Goal: Task Accomplishment & Management: Use online tool/utility

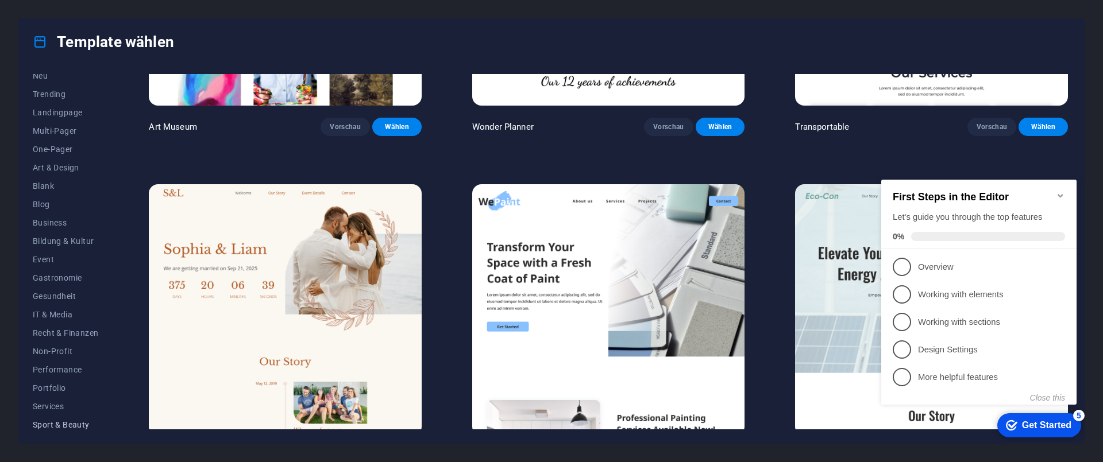
scroll to position [69, 0]
click at [58, 386] on span "Services" at bounding box center [65, 381] width 65 height 9
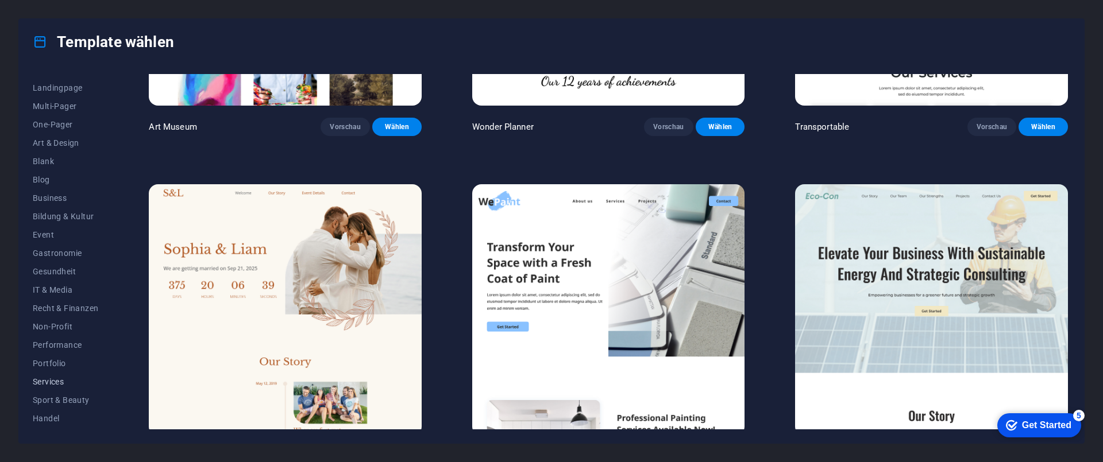
scroll to position [223, 0]
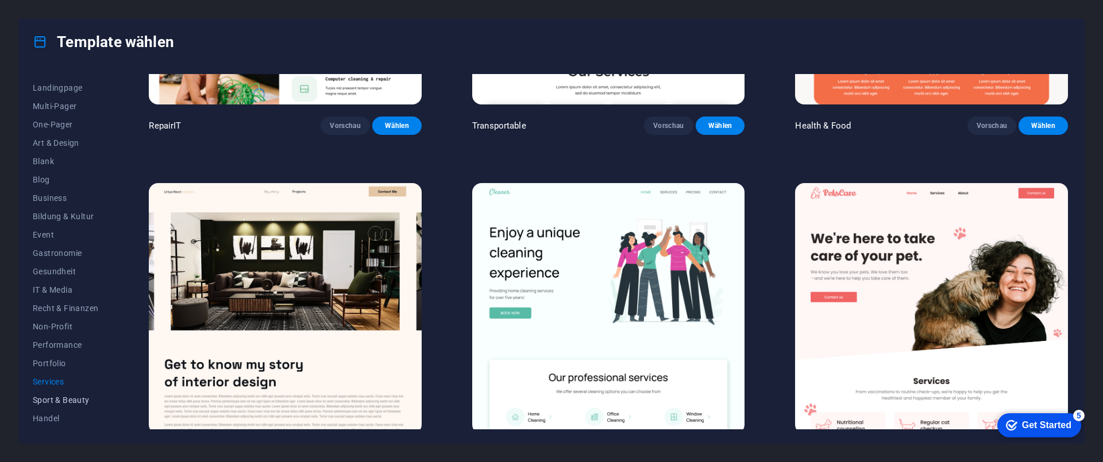
click at [61, 401] on span "Sport & Beauty" at bounding box center [65, 400] width 65 height 9
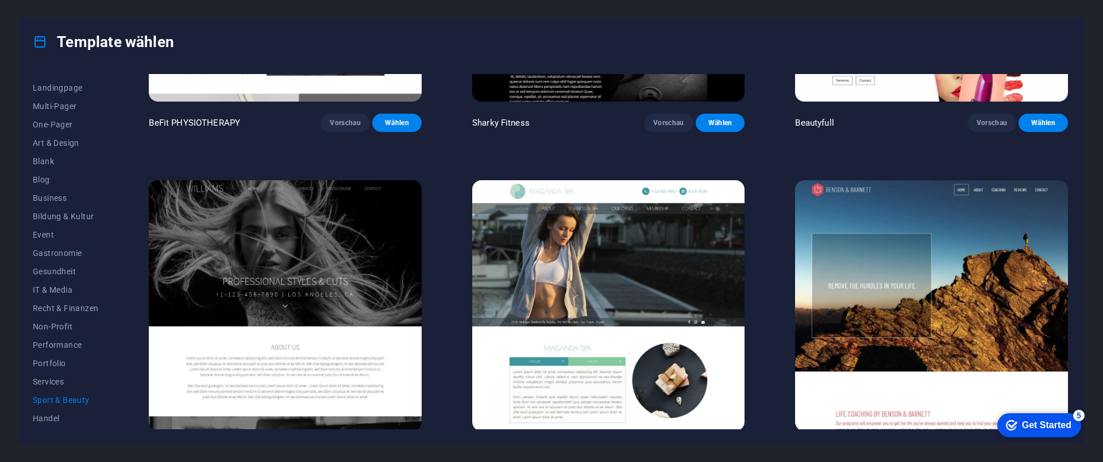
scroll to position [1240, 0]
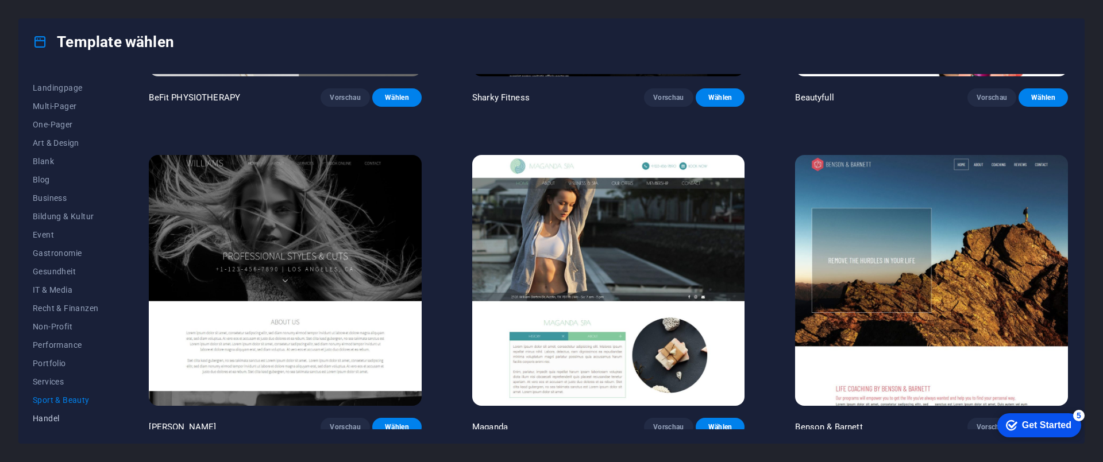
click at [40, 422] on span "Handel" at bounding box center [65, 418] width 65 height 9
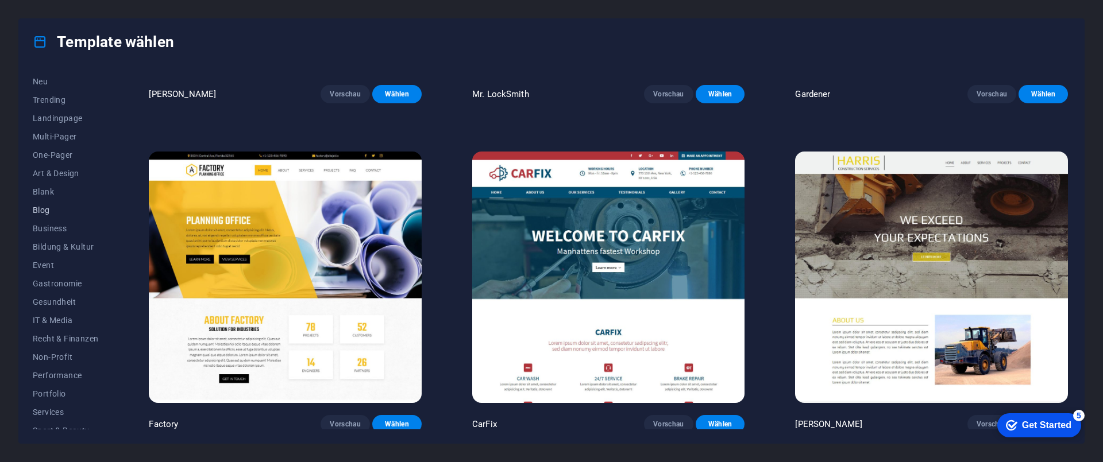
scroll to position [0, 0]
click at [56, 265] on span "Business" at bounding box center [65, 266] width 65 height 9
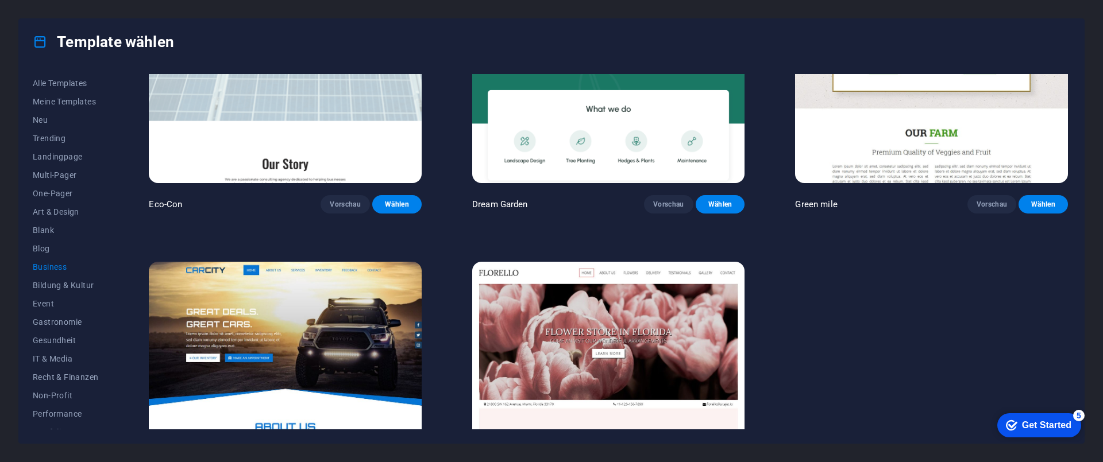
scroll to position [118, 0]
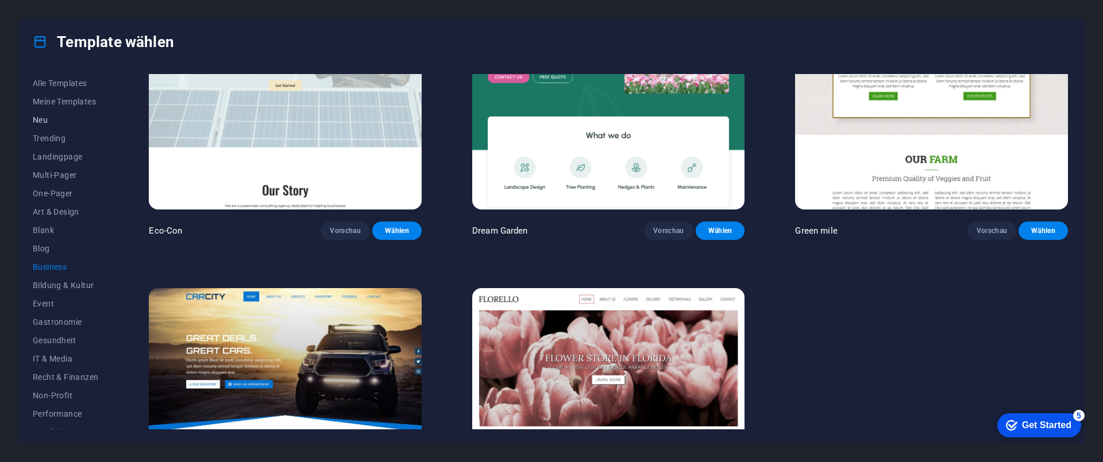
click at [35, 122] on span "Neu" at bounding box center [65, 119] width 65 height 9
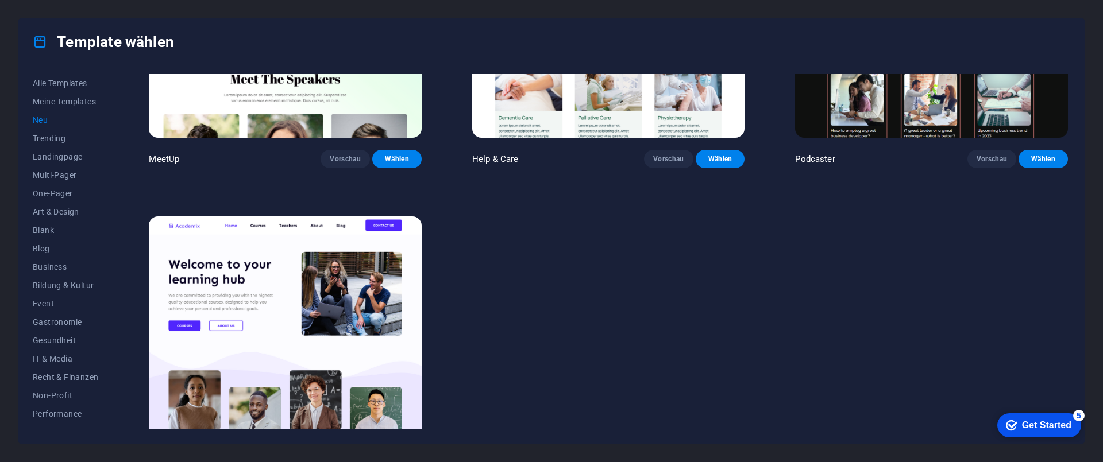
scroll to position [1240, 0]
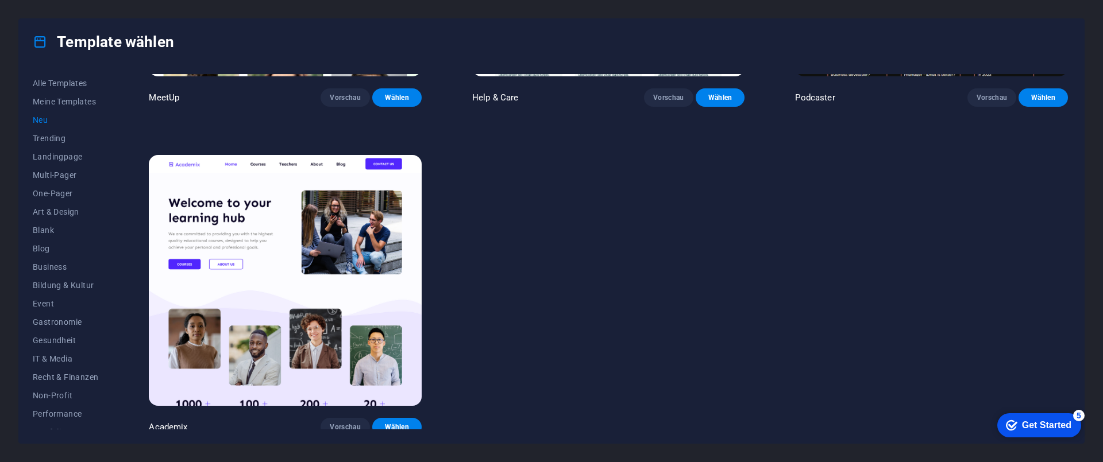
drag, startPoint x: 107, startPoint y: 246, endPoint x: 115, endPoint y: 281, distance: 35.4
click at [109, 314] on div "Alle Templates Meine Templates Neu Trending Landingpage Multi-Pager One-Pager A…" at bounding box center [72, 251] width 79 height 355
drag, startPoint x: 115, startPoint y: 279, endPoint x: 124, endPoint y: 374, distance: 95.7
click at [120, 419] on div "Alle Templates Meine Templates Neu Trending Landingpage Multi-Pager One-Pager A…" at bounding box center [551, 254] width 1065 height 378
click at [49, 330] on button "Gastronomie" at bounding box center [65, 322] width 65 height 18
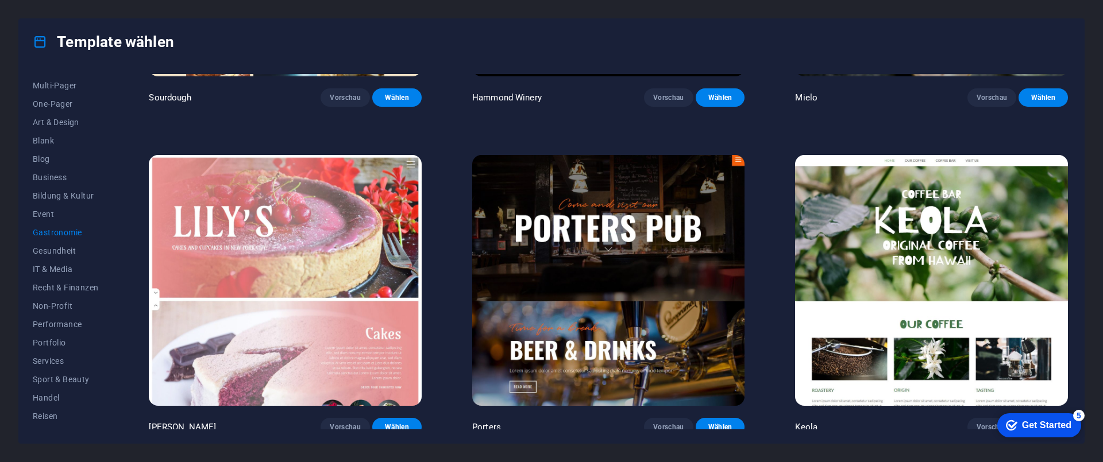
scroll to position [86, 0]
click at [73, 383] on span "Sport & Beauty" at bounding box center [65, 383] width 65 height 9
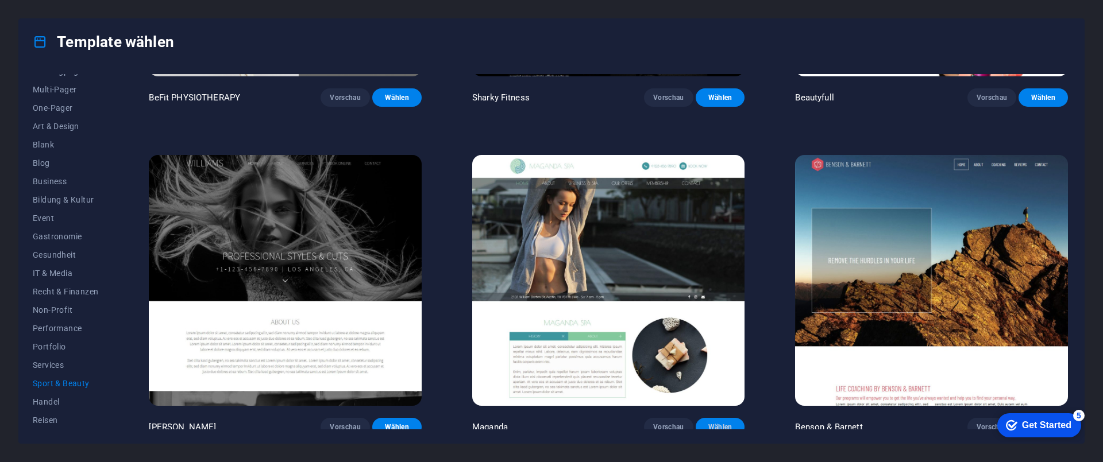
click at [724, 423] on span "Wählen" at bounding box center [720, 427] width 31 height 9
